Goal: Find specific page/section: Find specific page/section

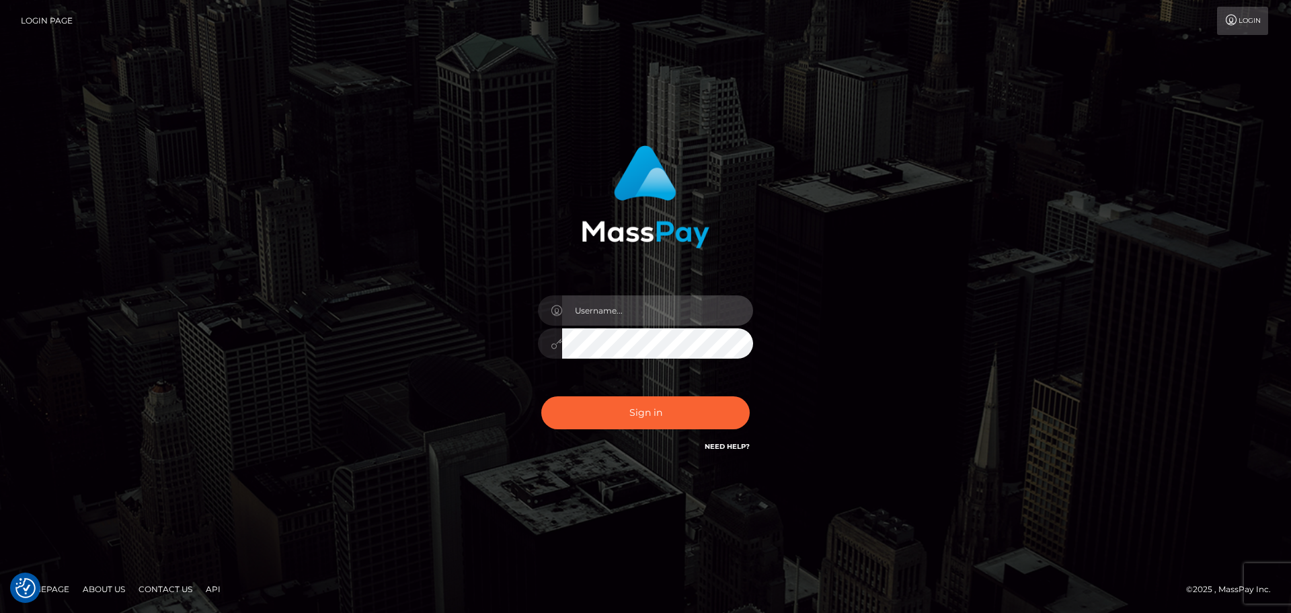
click at [610, 318] on input "text" at bounding box center [657, 310] width 191 height 30
type input "Michelle.T"
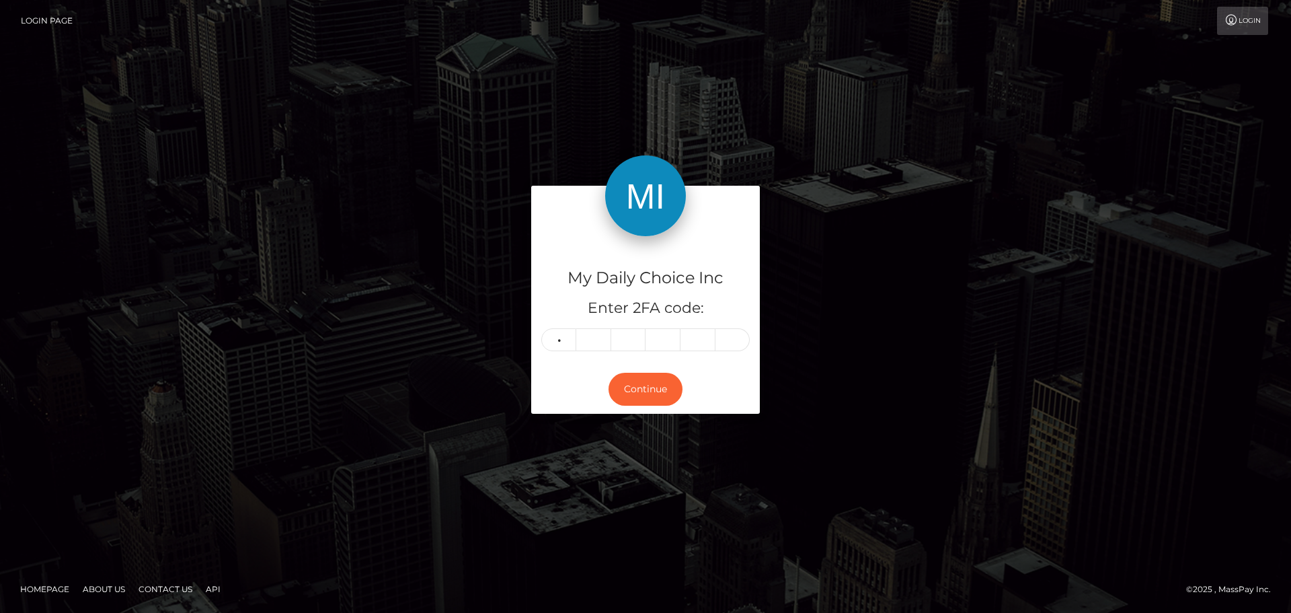
type input "3"
type input "6"
type input "4"
type input "6"
type input "8"
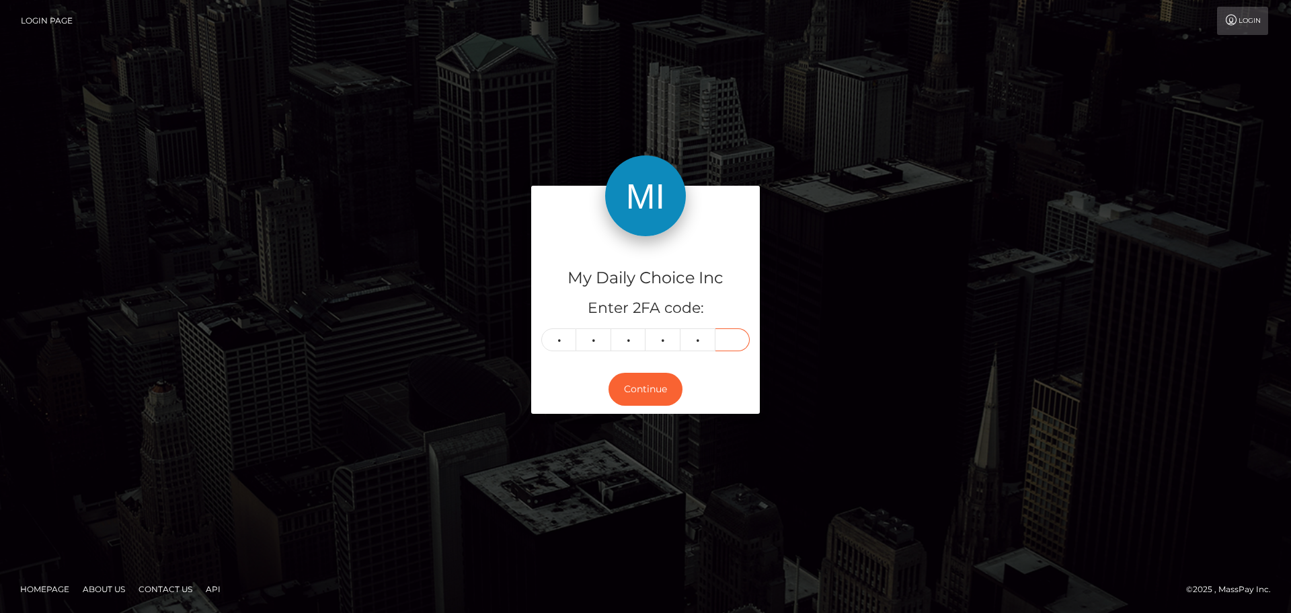
type input "7"
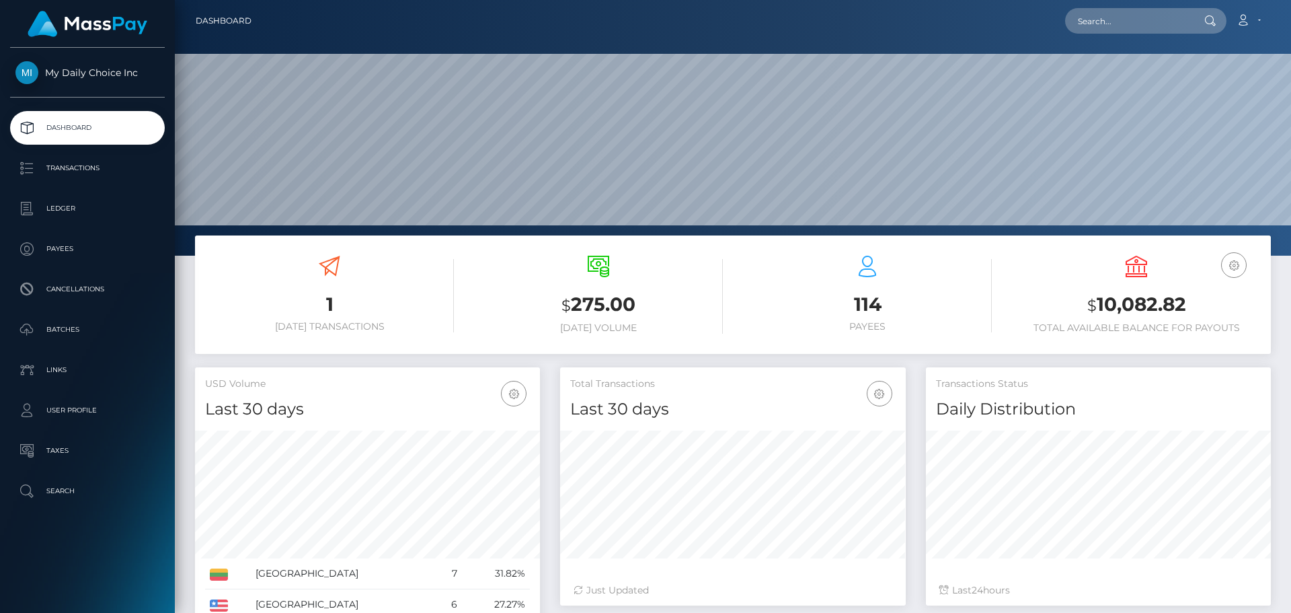
scroll to position [239, 346]
click at [63, 208] on p "Ledger" at bounding box center [87, 208] width 144 height 20
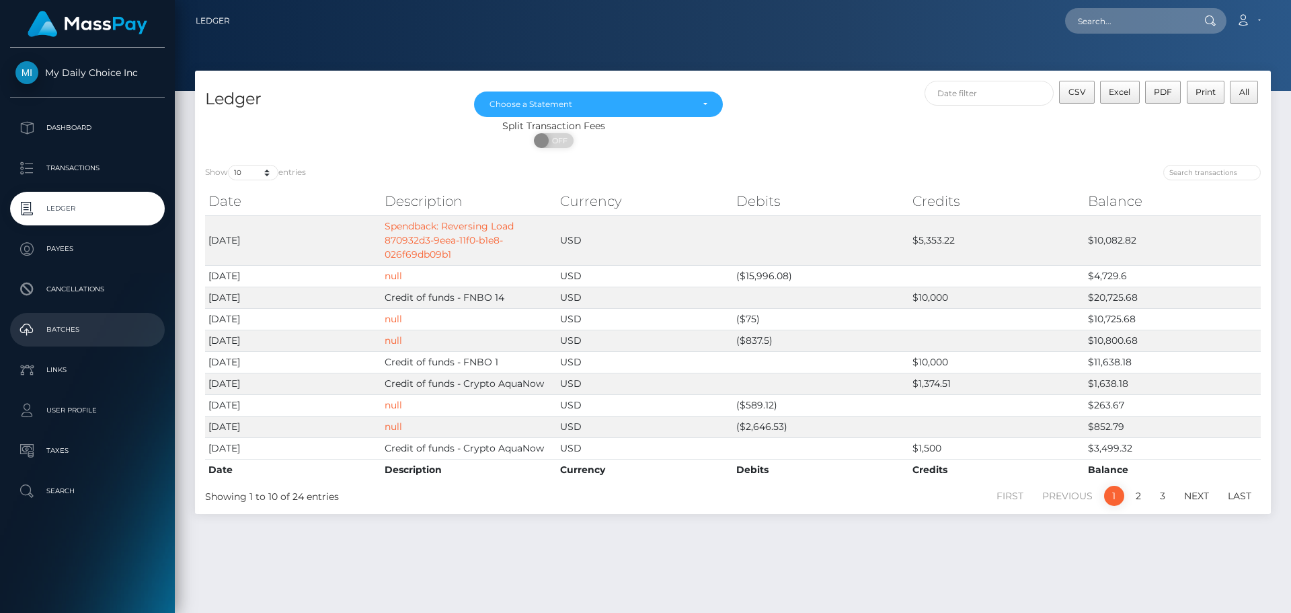
click at [73, 328] on p "Batches" at bounding box center [87, 329] width 144 height 20
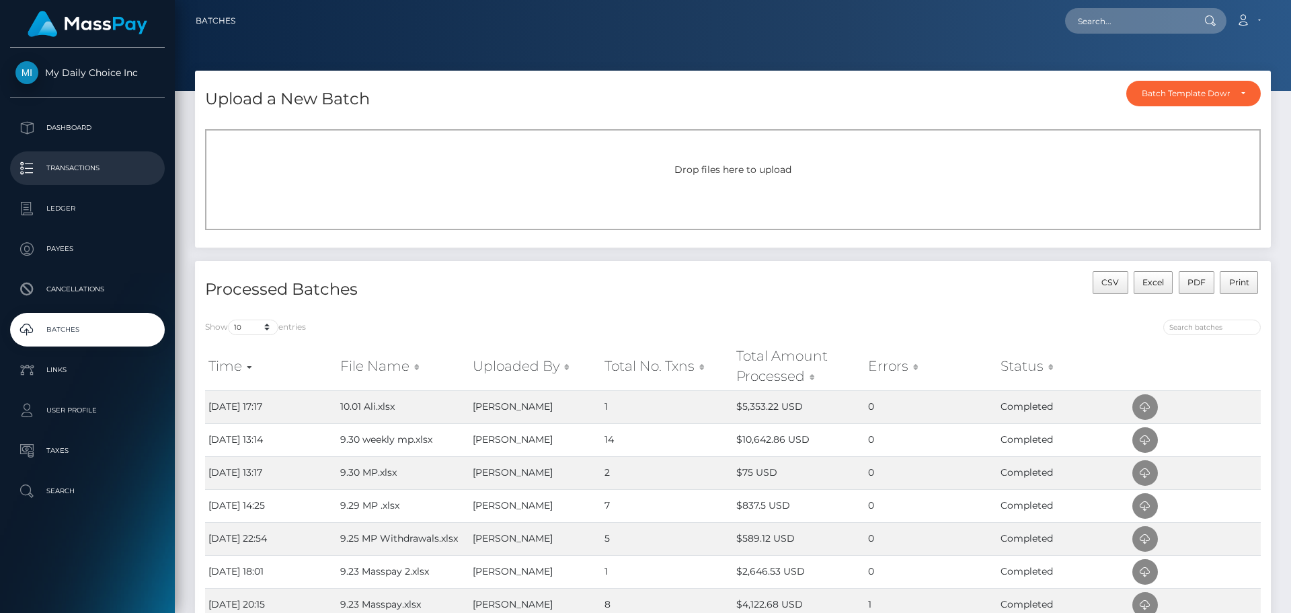
click at [71, 168] on p "Transactions" at bounding box center [87, 168] width 144 height 20
